Goal: Information Seeking & Learning: Learn about a topic

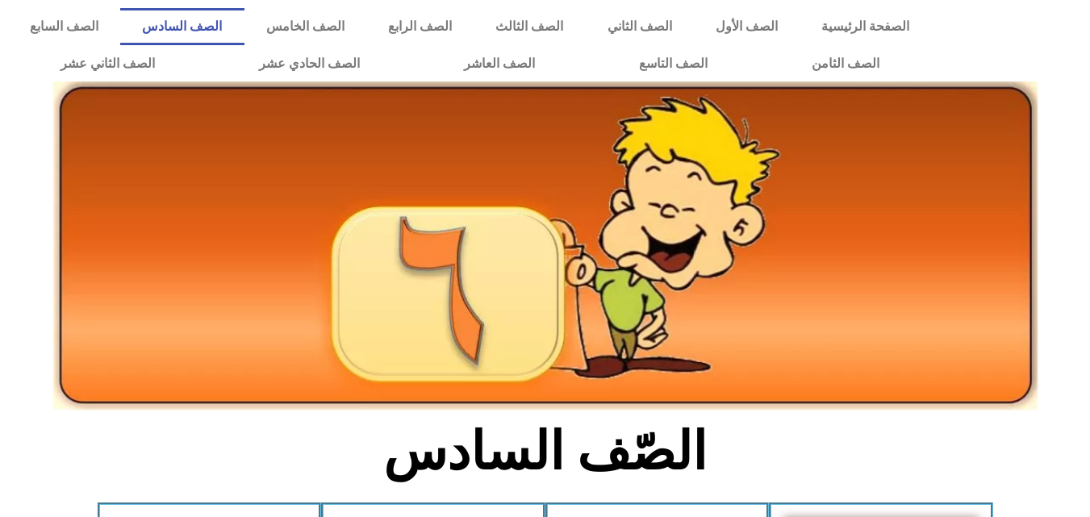
scroll to position [171, 0]
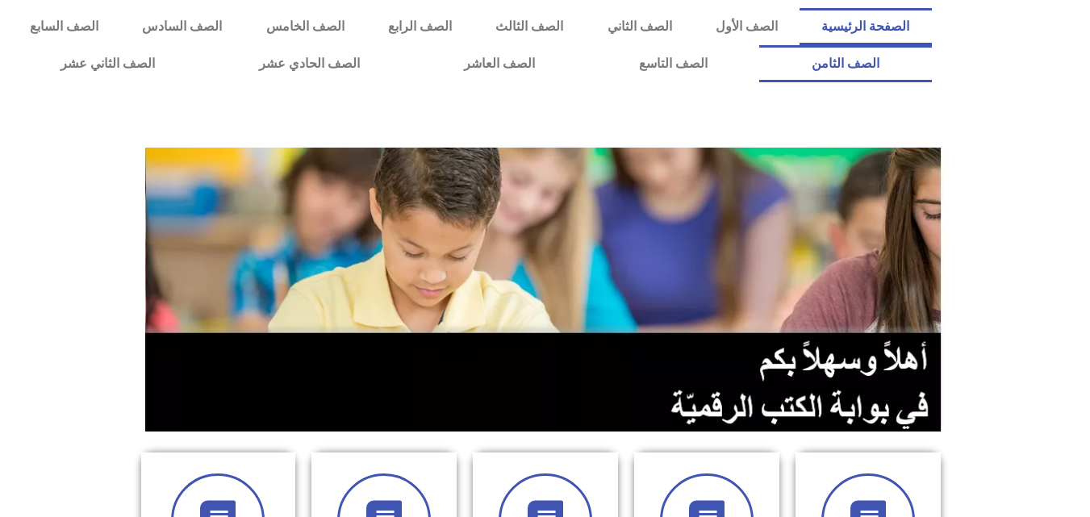
click at [760, 45] on link "الصف الثامن" at bounding box center [846, 63] width 172 height 37
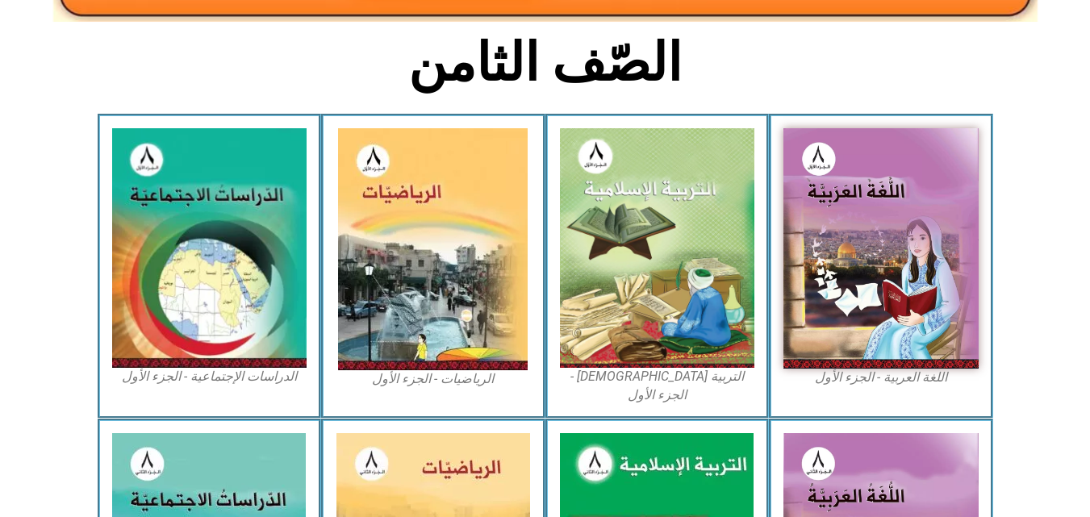
scroll to position [407, 0]
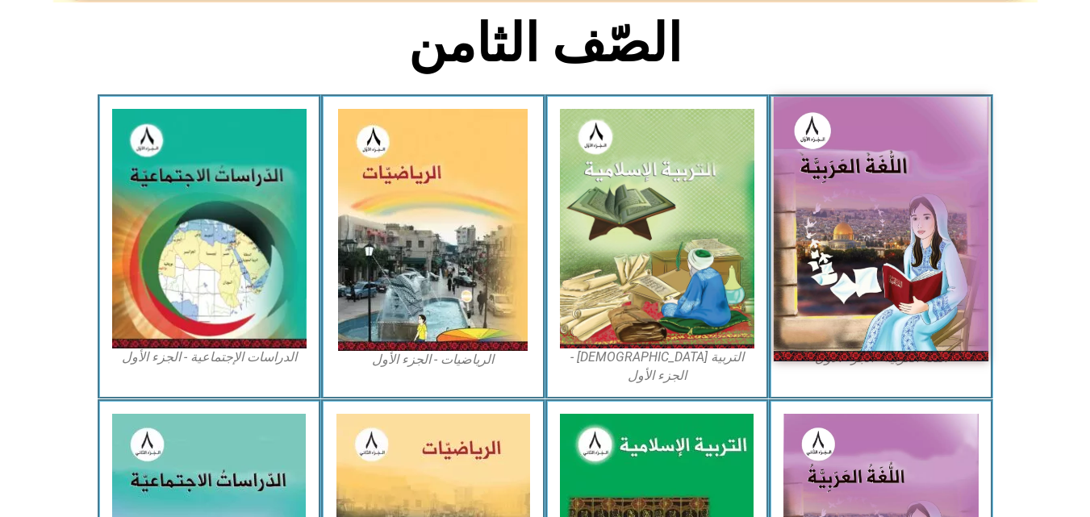
click at [860, 244] on img at bounding box center [881, 229] width 215 height 264
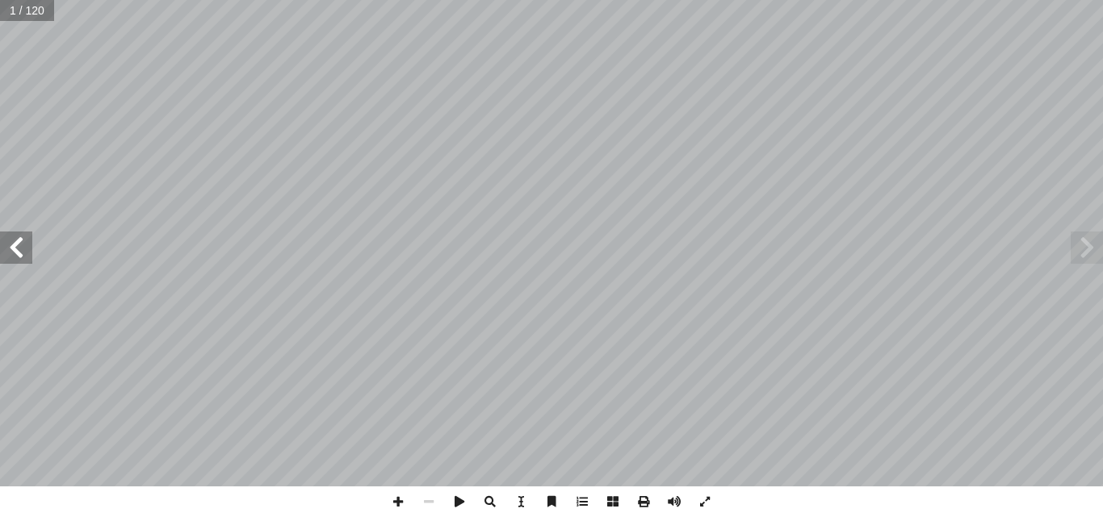
click at [23, 249] on span at bounding box center [16, 248] width 32 height 32
click at [26, 249] on span at bounding box center [16, 248] width 32 height 32
click at [27, 249] on span at bounding box center [16, 248] width 32 height 32
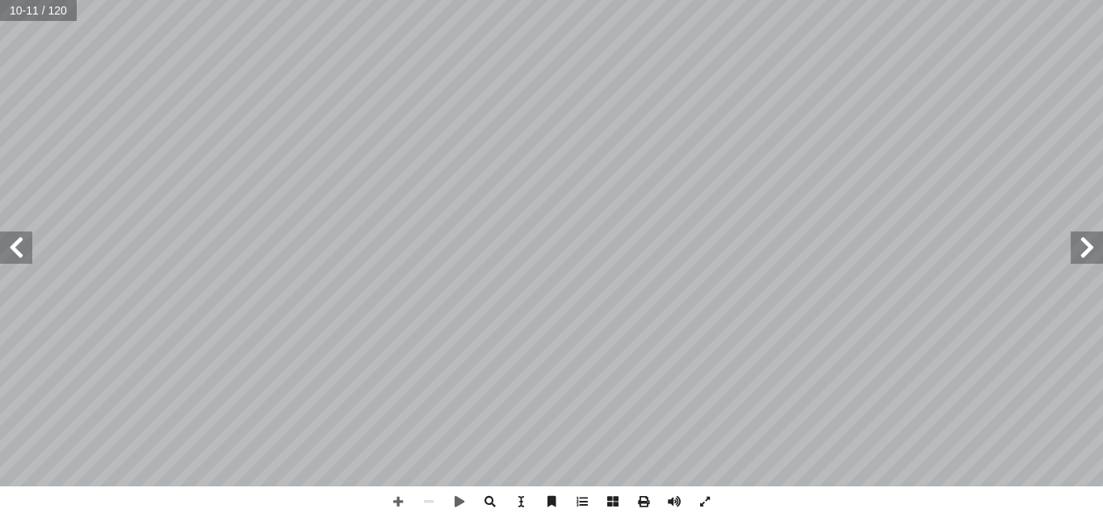
click at [379, 498] on div "٦ َ ي ِ ه َ ، و ٍّ م ُ ك ُ ع ْ م َ ج ها: ِ ام َ م ْ ك أ ا . ِ مار ِّ الث ُ ة َ …" at bounding box center [551, 258] width 1103 height 517
click at [406, 509] on span at bounding box center [398, 502] width 31 height 31
click at [927, 147] on html "الصفحة الرئيسية الصف الأول الصف الثاني الصف الثالث الصف الرابع الصف الخامس الصف…" at bounding box center [551, 73] width 1103 height 147
click at [15, 245] on span at bounding box center [16, 248] width 32 height 32
